Goal: Information Seeking & Learning: Learn about a topic

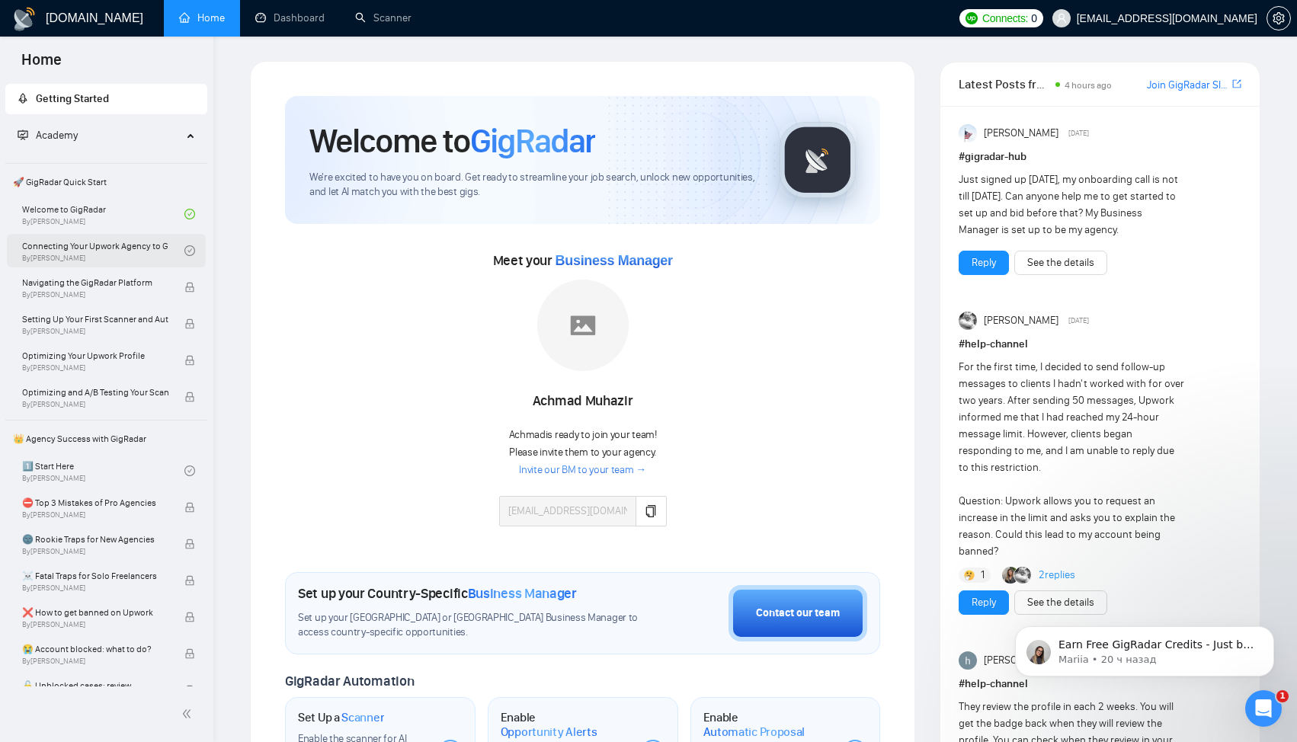
click at [128, 262] on link "Connecting Your Upwork Agency to GigRadar By [PERSON_NAME]" at bounding box center [103, 251] width 162 height 34
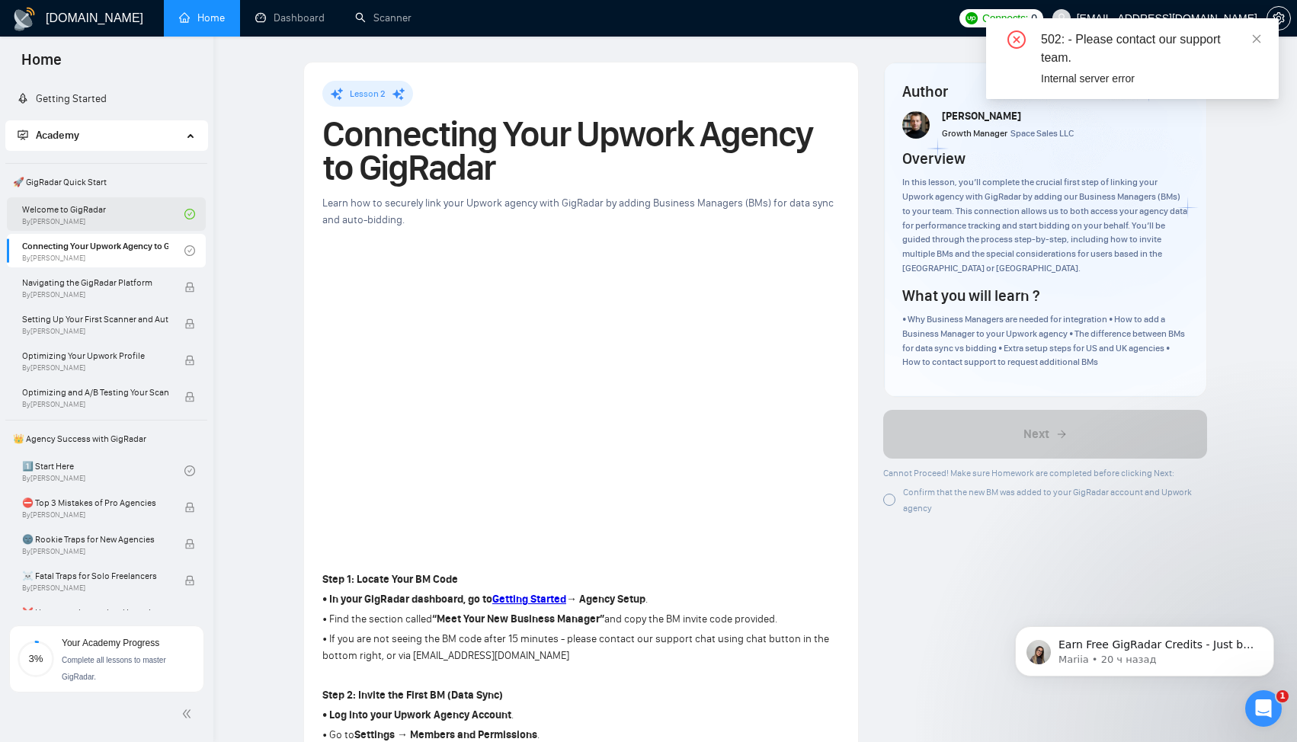
click at [103, 212] on link "Welcome to GigRadar By [PERSON_NAME]" at bounding box center [103, 214] width 162 height 34
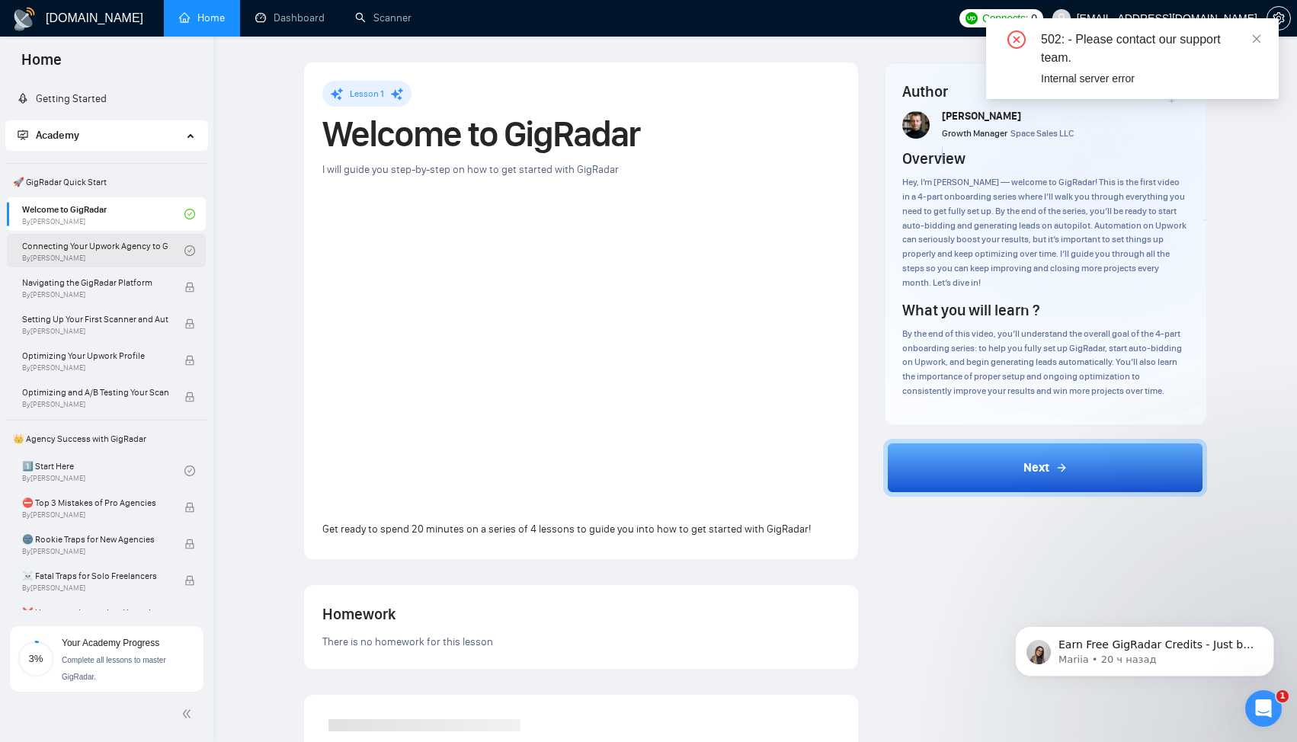
click at [108, 234] on link "Connecting Your Upwork Agency to GigRadar By [PERSON_NAME]" at bounding box center [103, 251] width 162 height 34
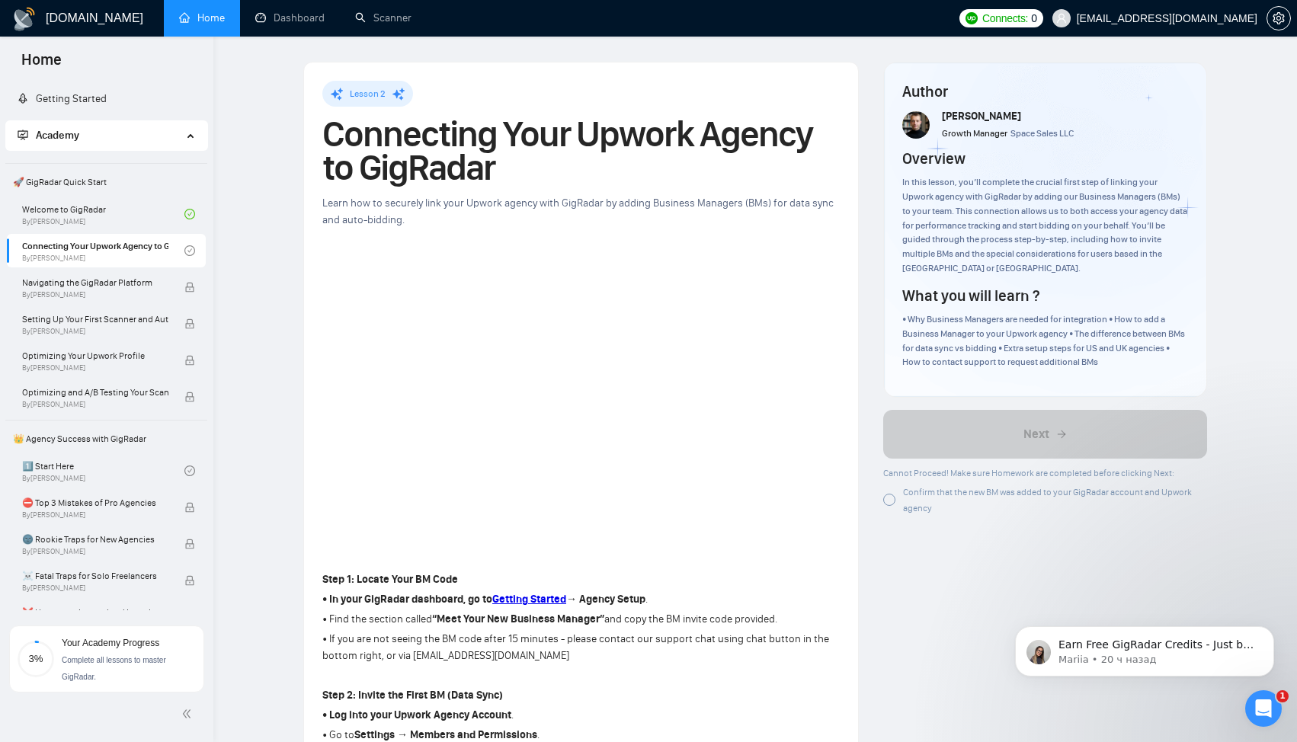
click at [91, 20] on h1 "[DOMAIN_NAME]" at bounding box center [95, 18] width 98 height 37
